Goal: Task Accomplishment & Management: Use online tool/utility

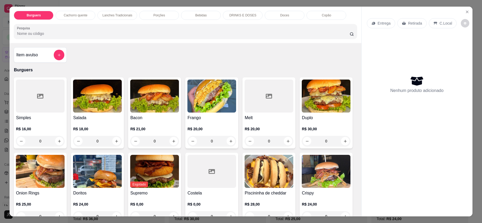
select select "ALL"
select select "-1"
click at [465, 14] on icon "Close" at bounding box center [467, 12] width 4 height 4
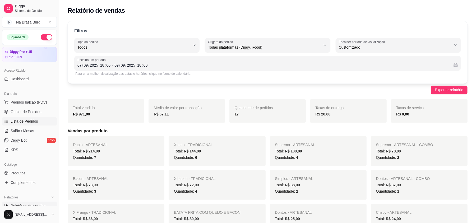
click at [29, 122] on span "Lista de Pedidos" at bounding box center [25, 121] width 28 height 5
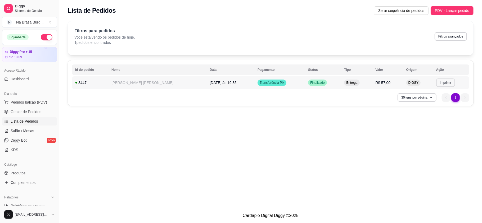
click at [439, 82] on button "Imprimir" at bounding box center [445, 83] width 19 height 8
click at [433, 100] on button "IMPRESSORA" at bounding box center [428, 101] width 38 height 8
